Goal: Task Accomplishment & Management: Complete application form

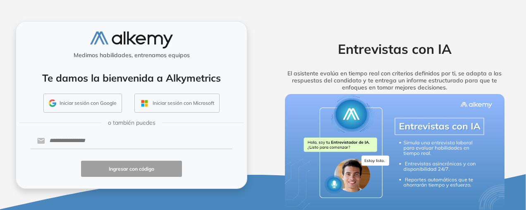
click at [286, 68] on div "Entrevistas con IA El asistente evalúa en tiempo real con criterios definidos p…" at bounding box center [395, 62] width 244 height 63
click at [103, 138] on input "text" at bounding box center [138, 141] width 187 height 16
type input "**********"
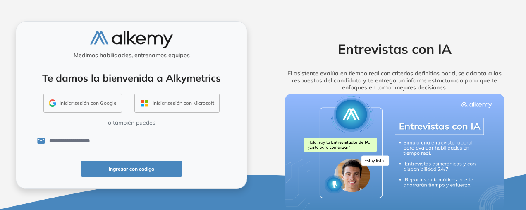
click at [135, 173] on button "Ingresar con código" at bounding box center [131, 169] width 101 height 16
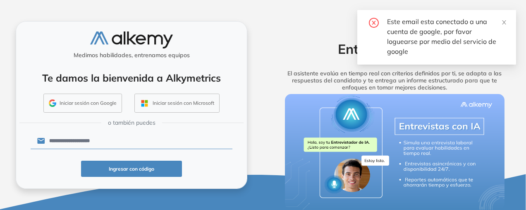
click at [81, 101] on button "Iniciar sesión con Google" at bounding box center [82, 103] width 79 height 19
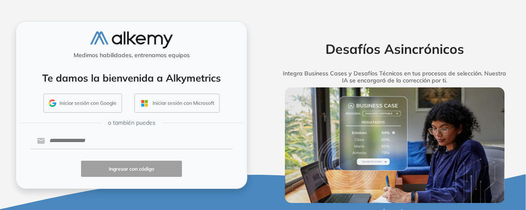
click at [81, 96] on button "Iniciar sesión con Google" at bounding box center [82, 103] width 79 height 19
click at [89, 103] on button "Iniciar sesión con Google" at bounding box center [82, 103] width 79 height 19
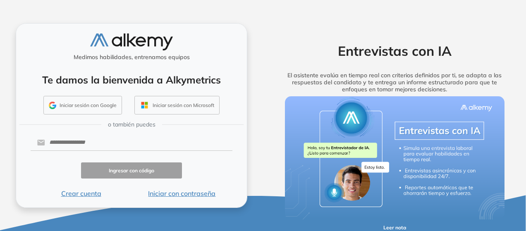
scroll to position [4, 0]
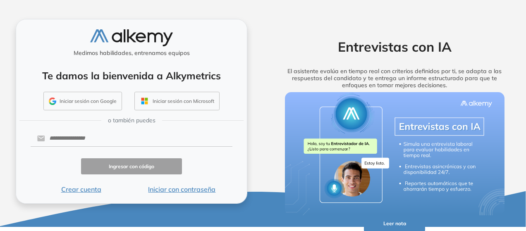
click at [92, 98] on button "Iniciar sesión con Google" at bounding box center [82, 101] width 79 height 19
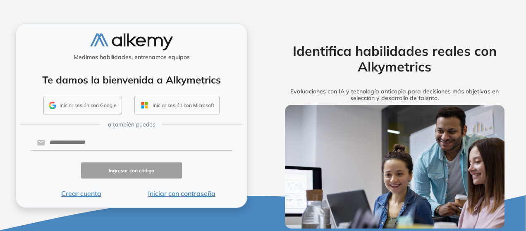
click at [95, 110] on button "Iniciar sesión con Google" at bounding box center [82, 105] width 79 height 19
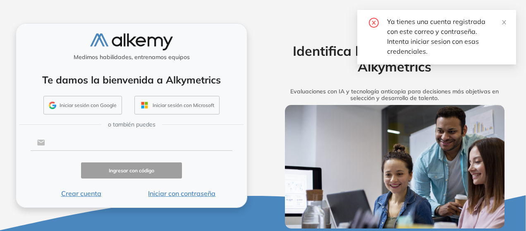
click at [137, 140] on input "text" at bounding box center [138, 143] width 187 height 16
type input "**********"
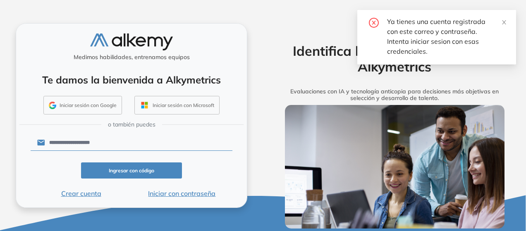
click at [119, 170] on button "Ingresar con código" at bounding box center [131, 171] width 101 height 16
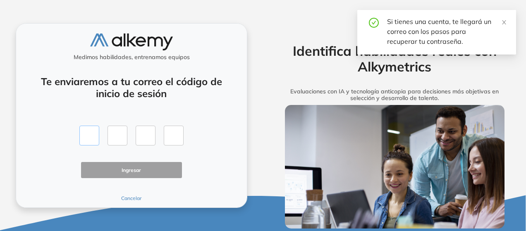
click at [89, 135] on input "text" at bounding box center [89, 136] width 20 height 20
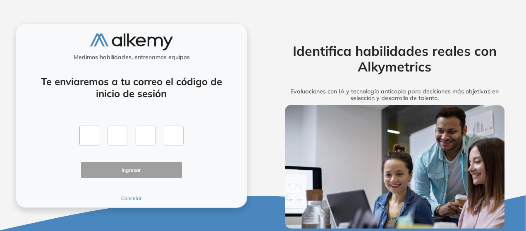
type input "*"
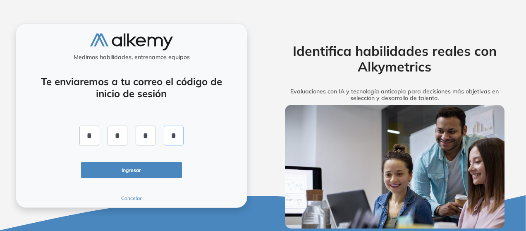
type input "*"
click at [150, 173] on button "Ingresar" at bounding box center [131, 170] width 101 height 16
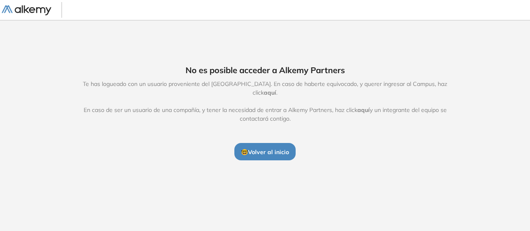
click at [276, 89] on span "aquí" at bounding box center [270, 92] width 12 height 7
